Goal: Transaction & Acquisition: Obtain resource

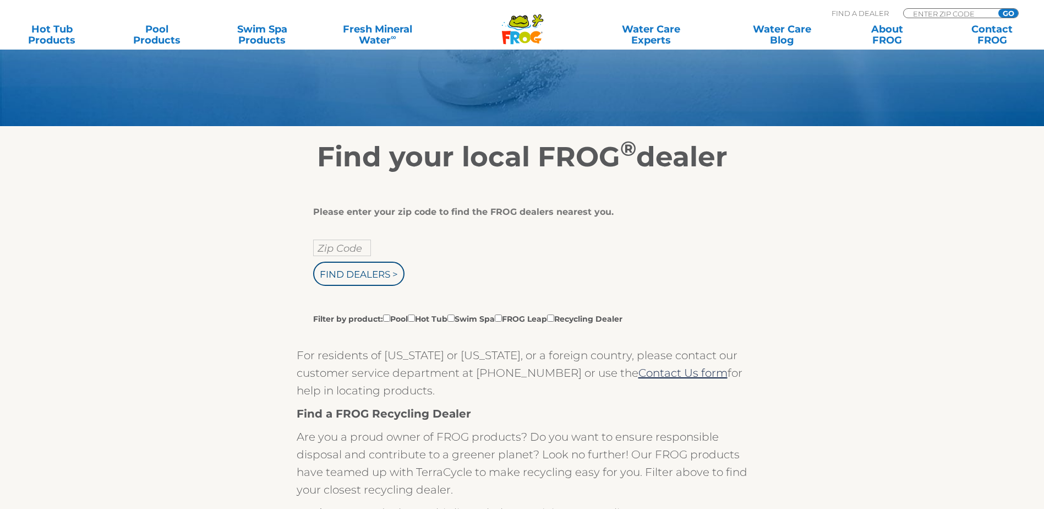
scroll to position [110, 0]
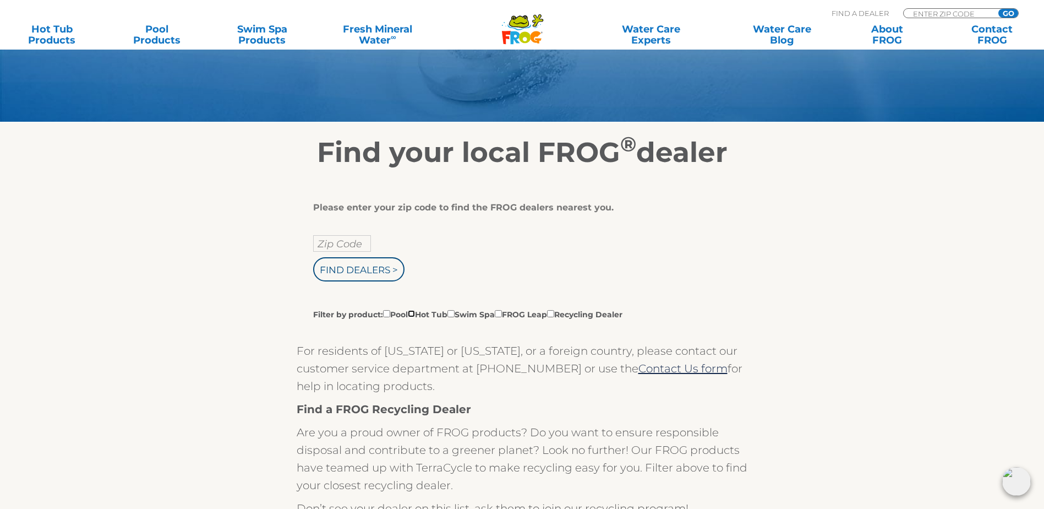
click at [415, 317] on input "Filter by product: Pool Hot Tub Swim Spa FROG Leap Recycling Dealer" at bounding box center [411, 313] width 7 height 7
checkbox input "true"
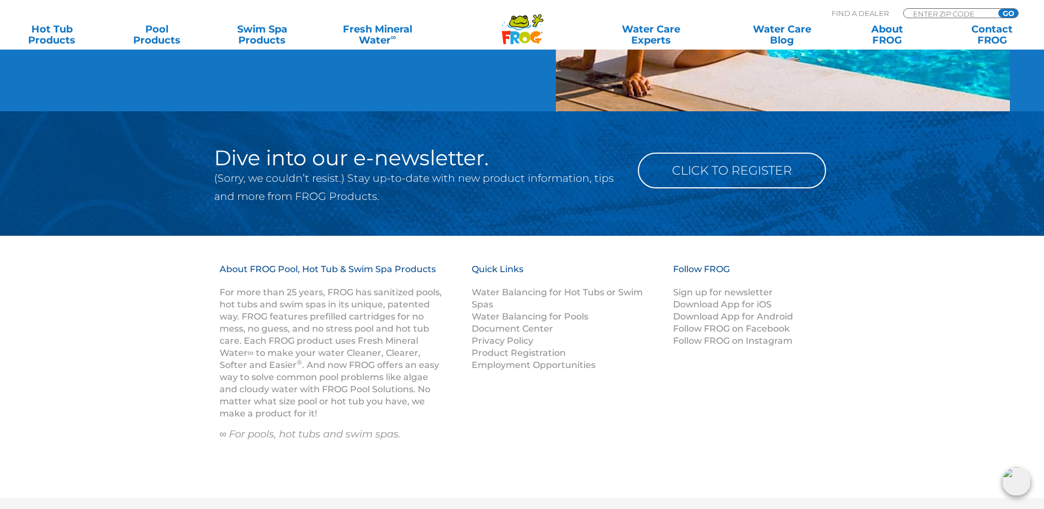
scroll to position [1211, 0]
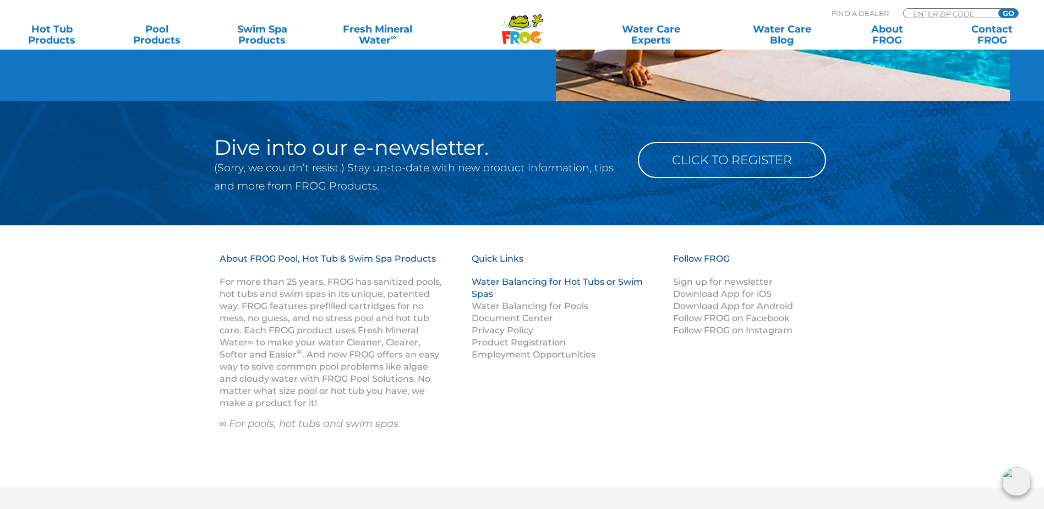
click at [560, 288] on link "Water Balancing for Hot Tubs or Swim Spas" at bounding box center [557, 287] width 171 height 23
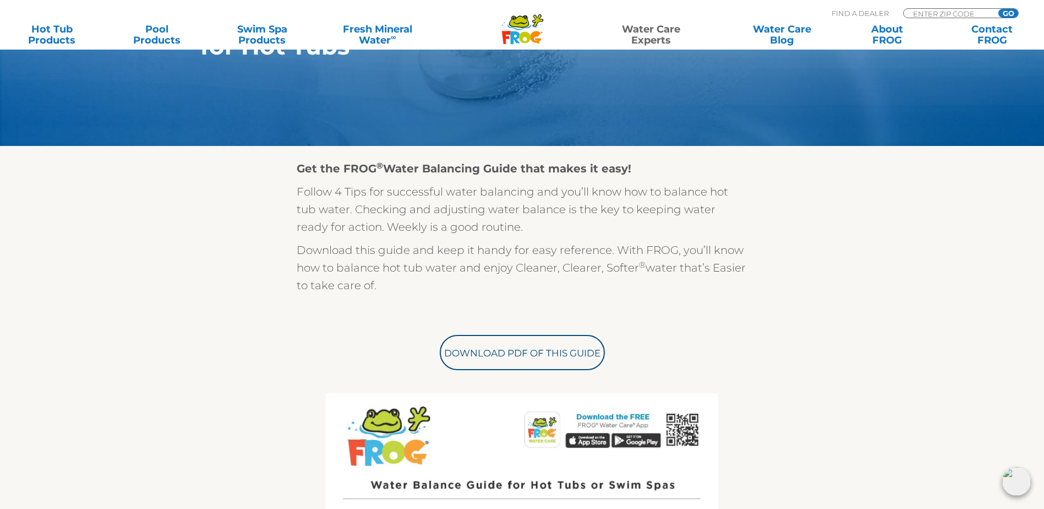
scroll to position [220, 0]
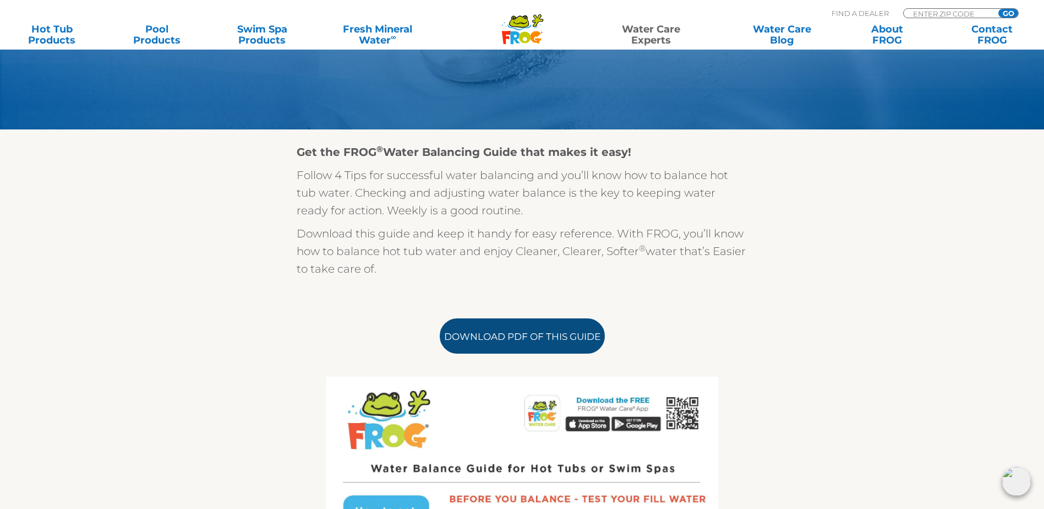
drag, startPoint x: 538, startPoint y: 346, endPoint x: 533, endPoint y: 342, distance: 5.9
click at [538, 345] on link "Download PDF of this Guide" at bounding box center [522, 335] width 165 height 35
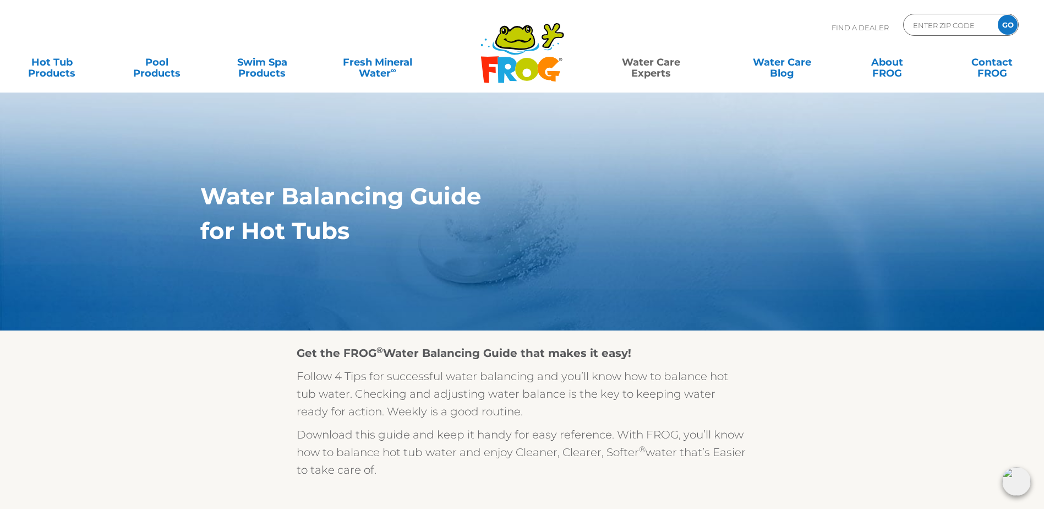
scroll to position [0, 0]
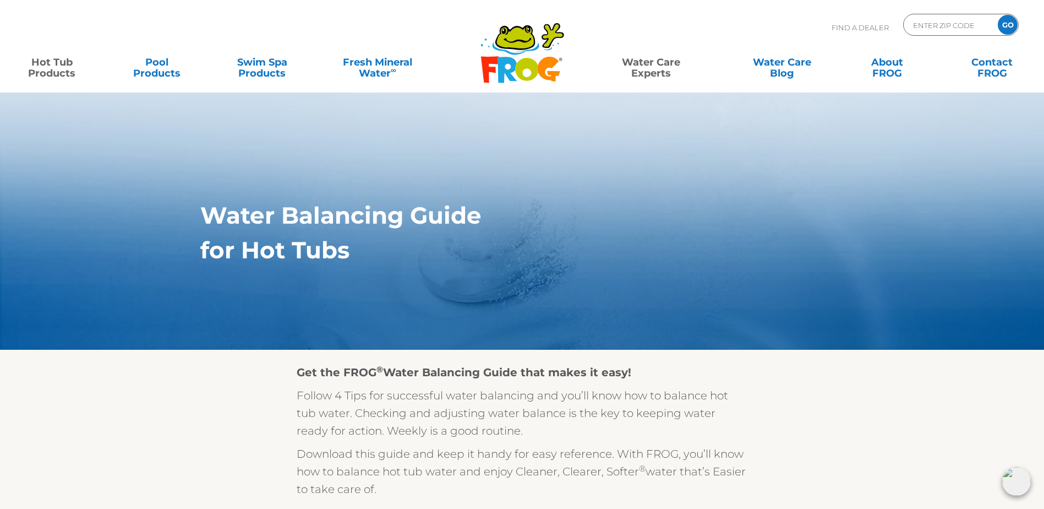
click at [34, 61] on link "Hot Tub Products" at bounding box center [52, 62] width 82 height 22
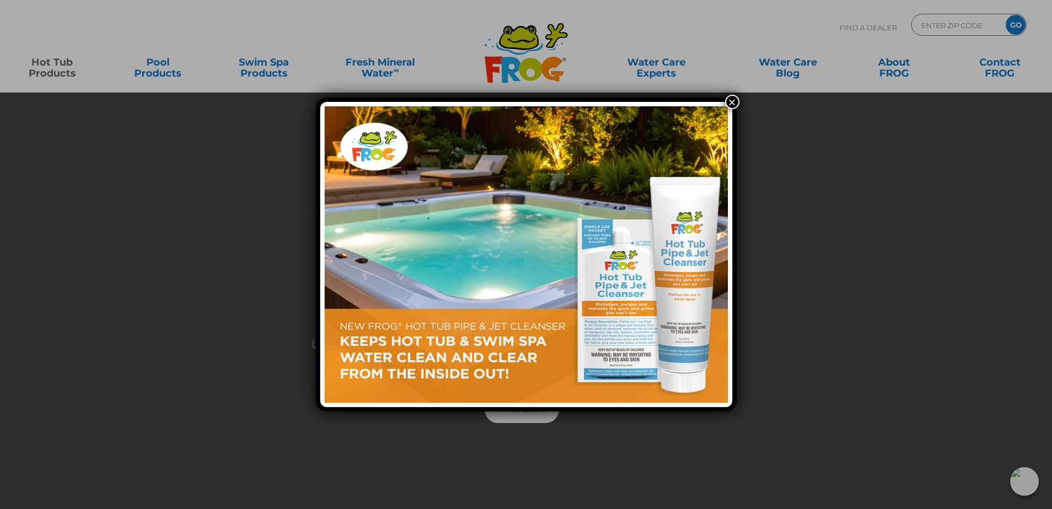
drag, startPoint x: 732, startPoint y: 101, endPoint x: 722, endPoint y: 105, distance: 10.3
click at [731, 101] on button "×" at bounding box center [732, 102] width 14 height 14
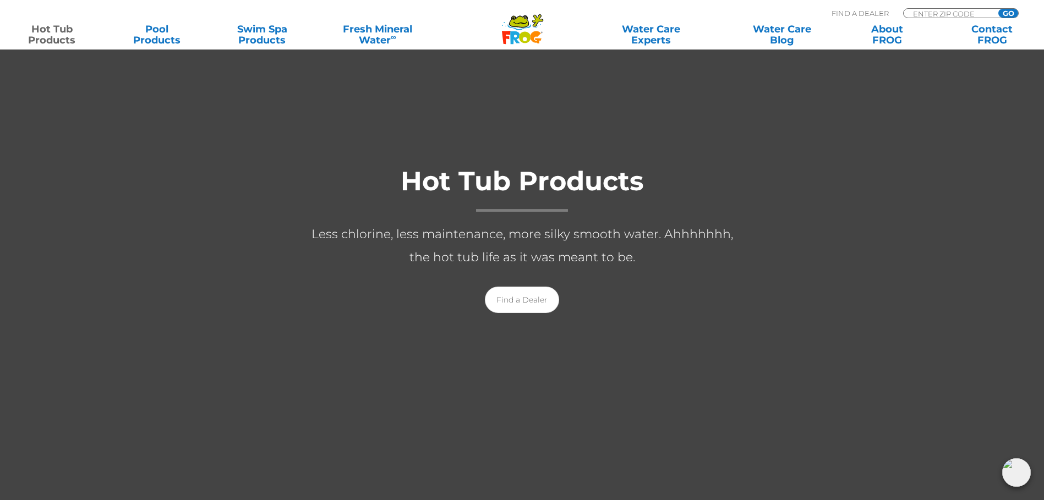
scroll to position [110, 0]
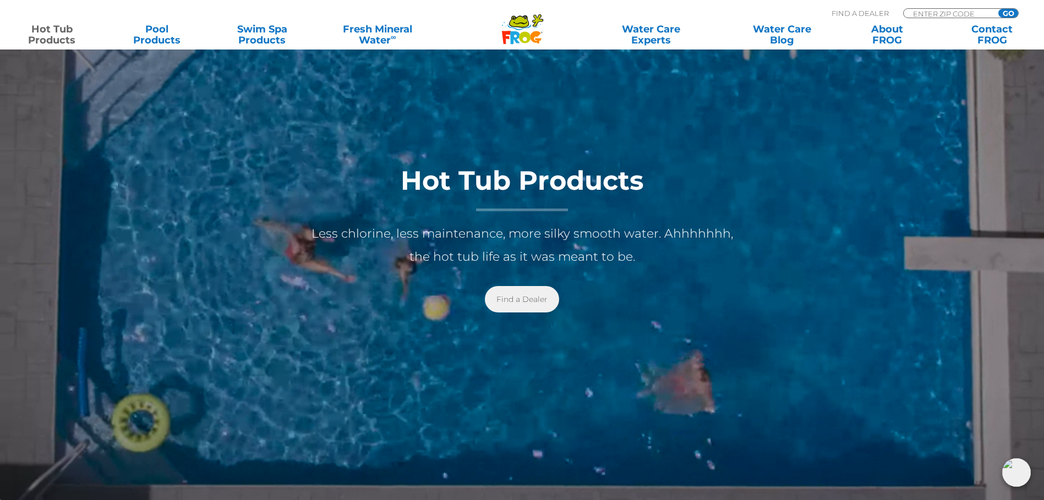
click at [530, 301] on link "Find a Dealer" at bounding box center [522, 299] width 74 height 26
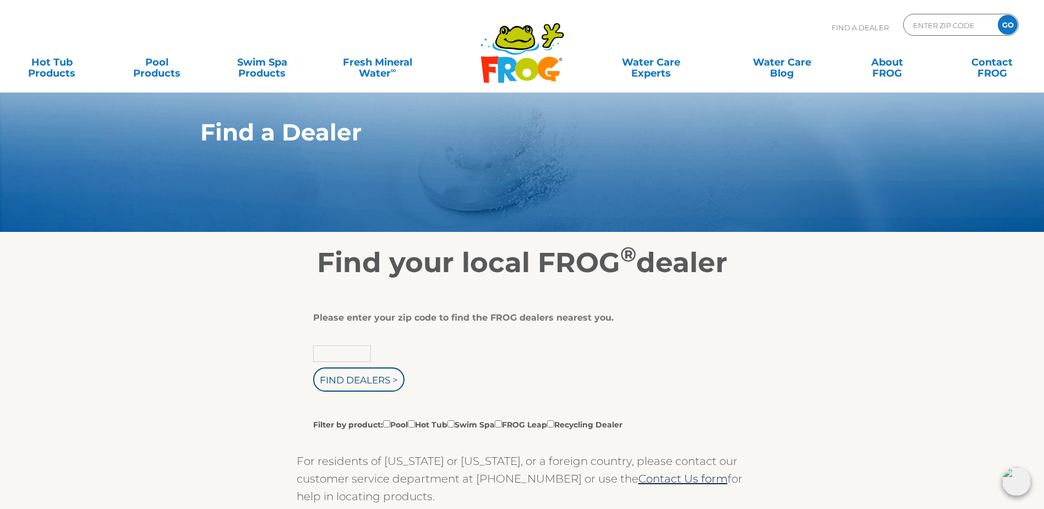
click at [329, 359] on input "text" at bounding box center [342, 353] width 58 height 17
type input "45859"
click at [368, 385] on input "Find Dealers >" at bounding box center [358, 379] width 91 height 24
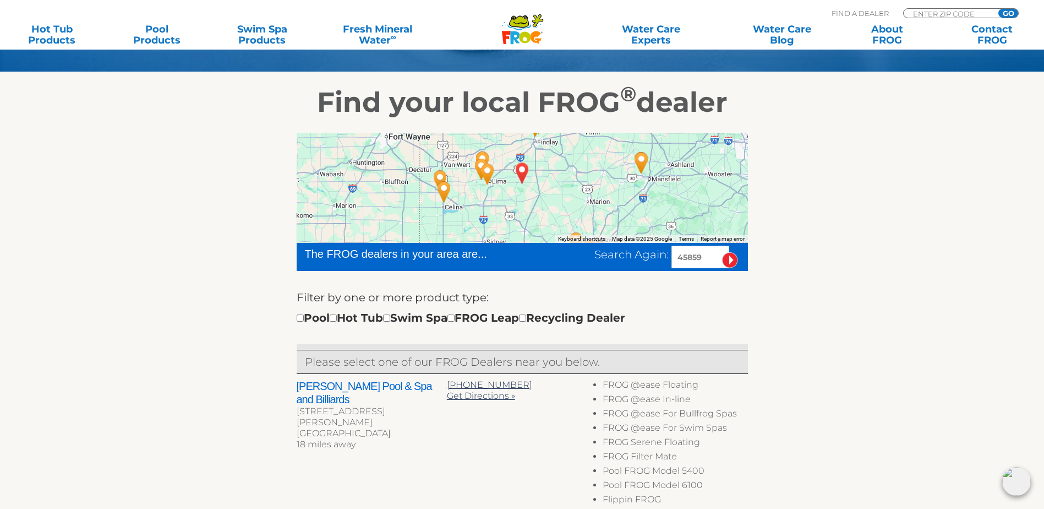
scroll to position [165, 0]
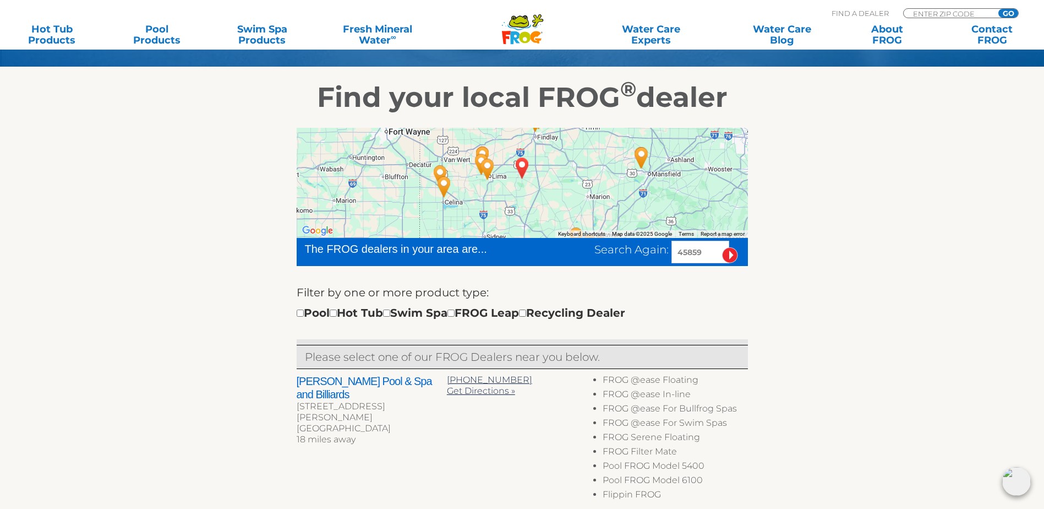
drag, startPoint x: 348, startPoint y: 323, endPoint x: 340, endPoint y: 325, distance: 7.9
click at [348, 321] on div "Pool Hot Tub Swim Spa FROG Leap Recycling Dealer" at bounding box center [461, 313] width 329 height 18
click at [337, 317] on input "checkbox" at bounding box center [333, 312] width 7 height 7
checkbox input "true"
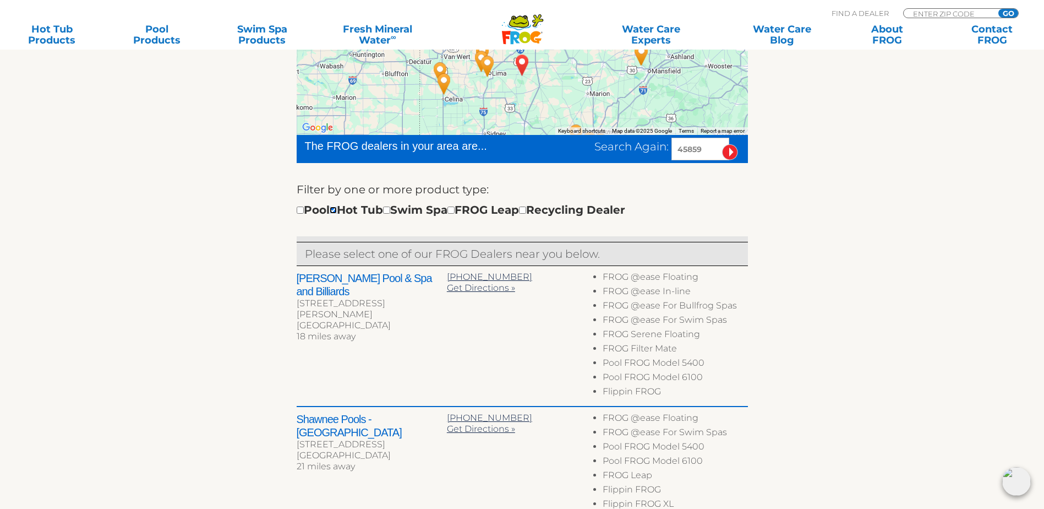
scroll to position [275, 0]
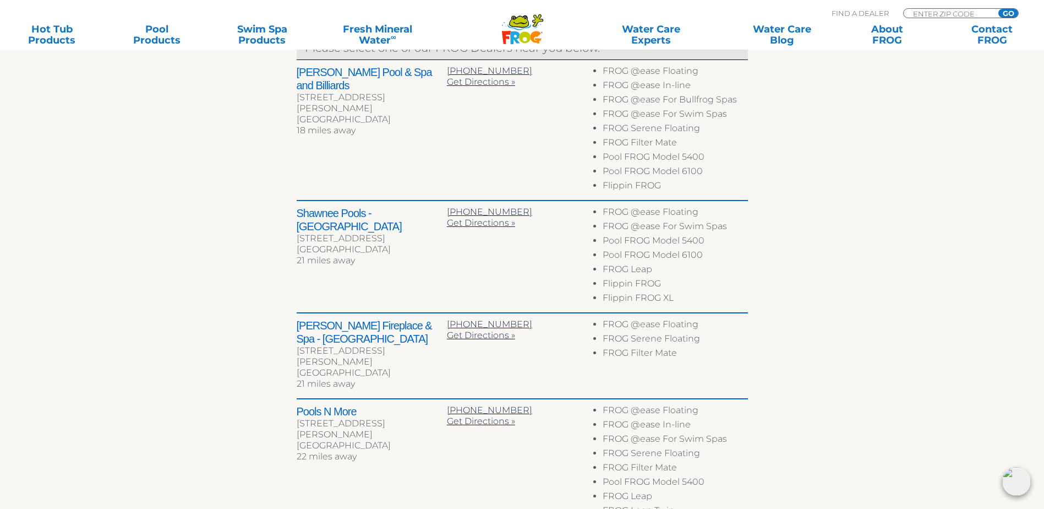
scroll to position [467, 0]
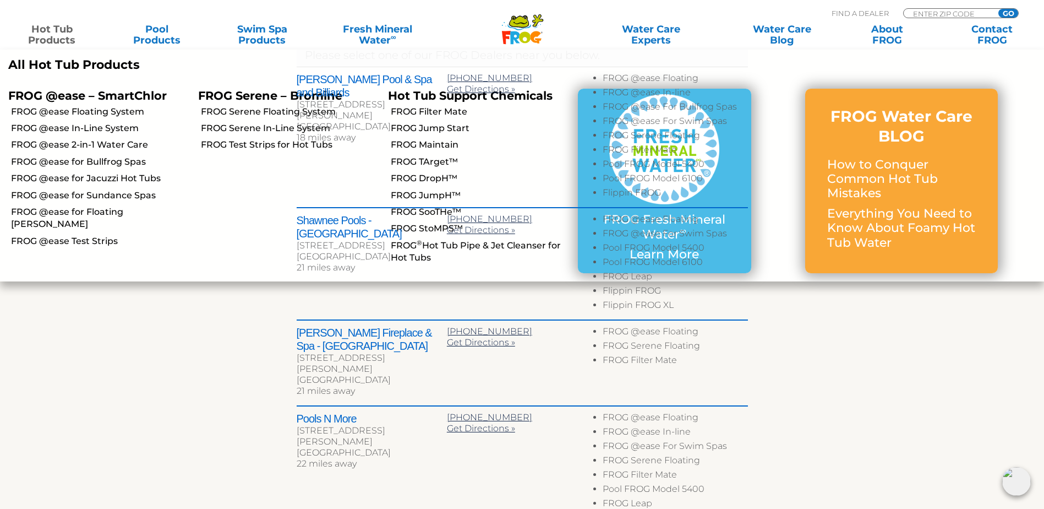
click at [50, 36] on link "Hot Tub Products" at bounding box center [52, 35] width 82 height 22
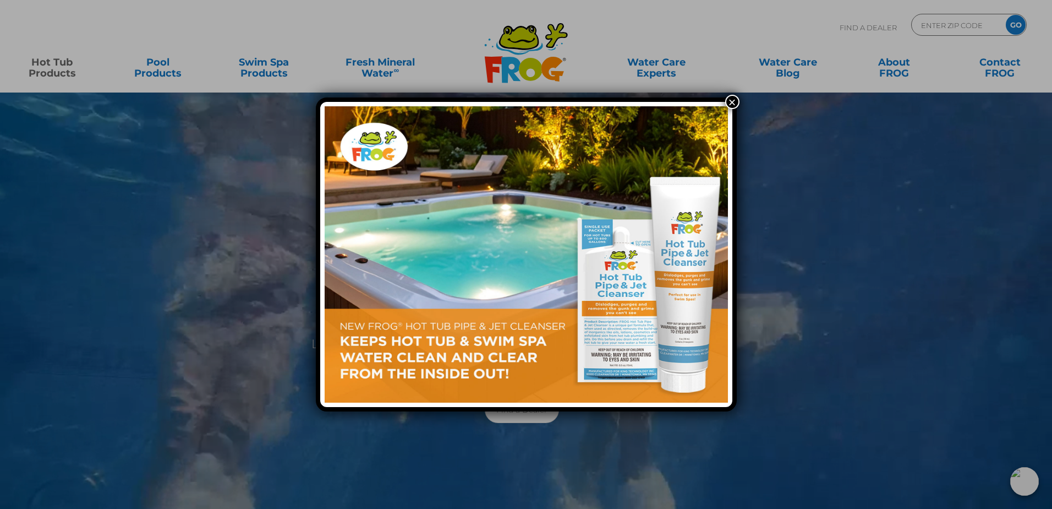
click at [66, 68] on div "×" at bounding box center [526, 254] width 1052 height 509
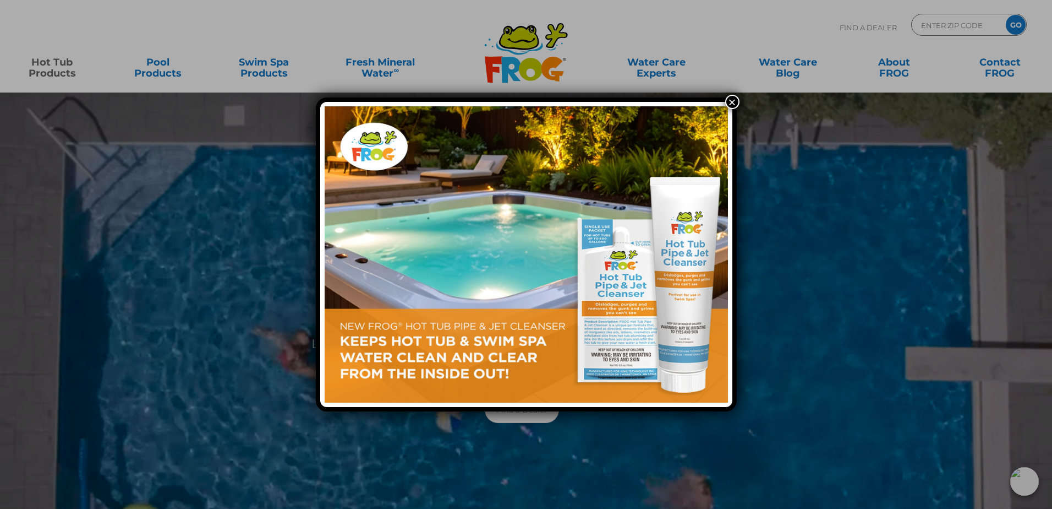
click at [736, 101] on button "×" at bounding box center [732, 102] width 14 height 14
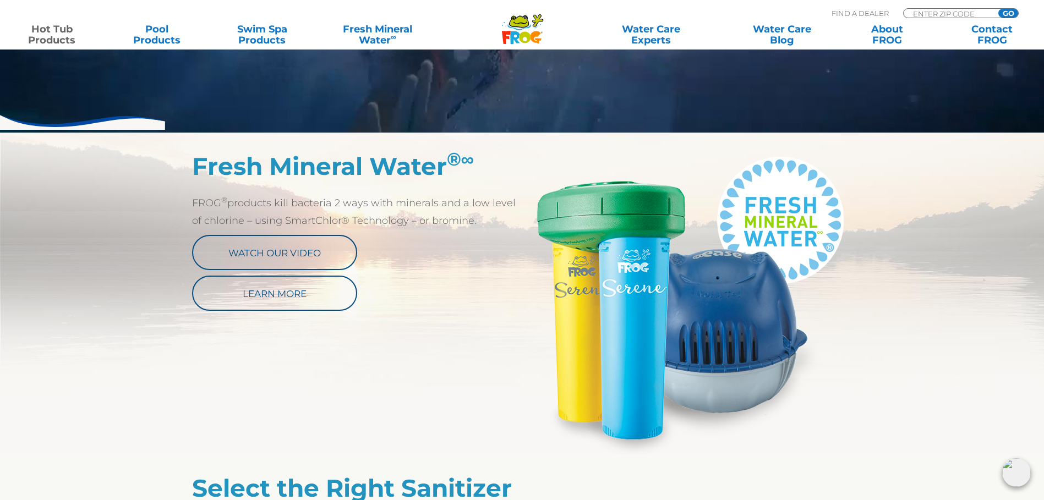
scroll to position [495, 0]
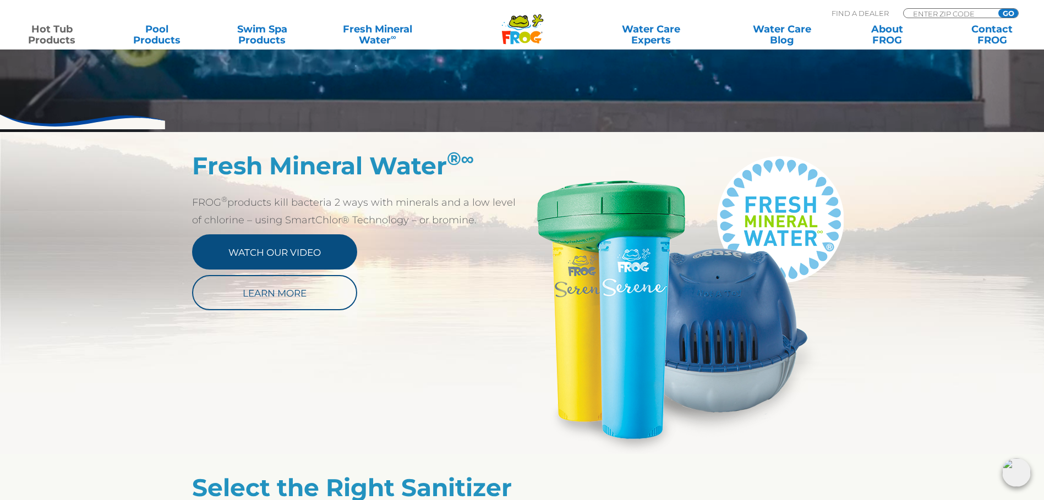
click at [239, 258] on link "Watch Our Video" at bounding box center [274, 251] width 165 height 35
